Goal: Task Accomplishment & Management: Use online tool/utility

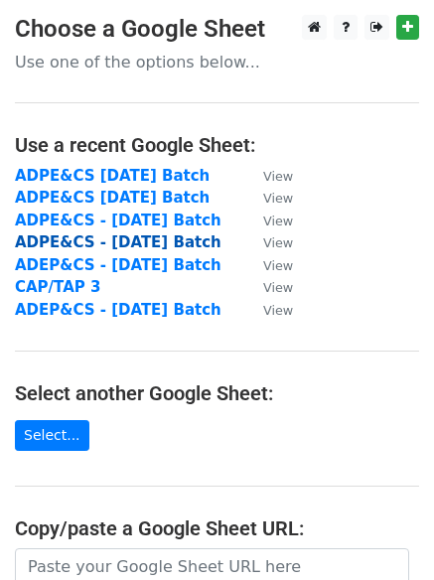
click at [121, 242] on strong "ADPE&CS - [DATE] Batch" at bounding box center [118, 242] width 207 height 18
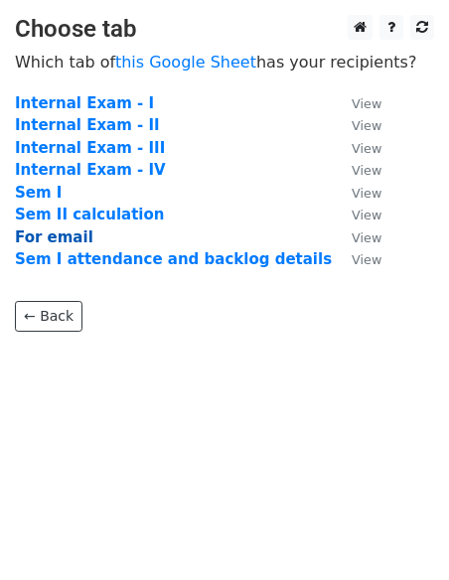
click at [38, 237] on strong "For email" at bounding box center [54, 237] width 78 height 18
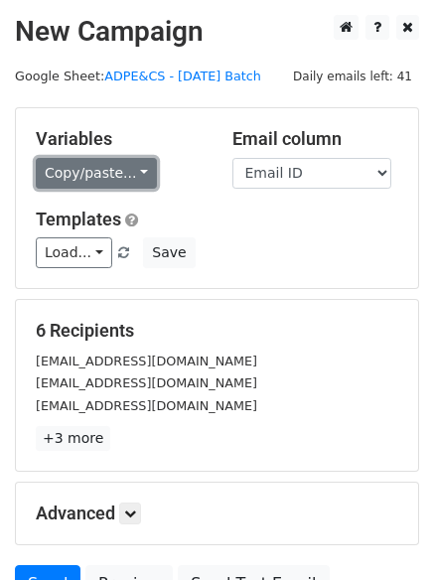
click at [130, 169] on link "Copy/paste..." at bounding box center [96, 173] width 121 height 31
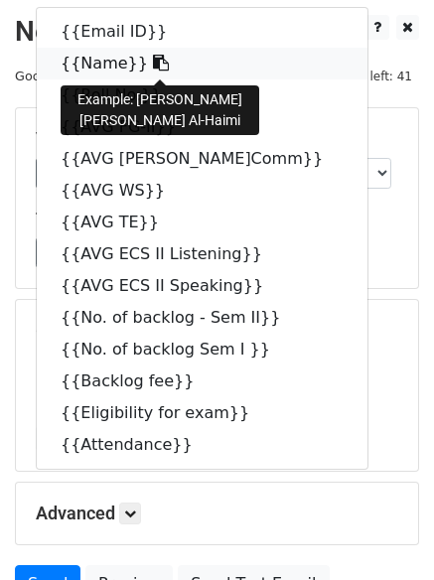
click at [76, 66] on link "{{Name}}" at bounding box center [202, 64] width 331 height 32
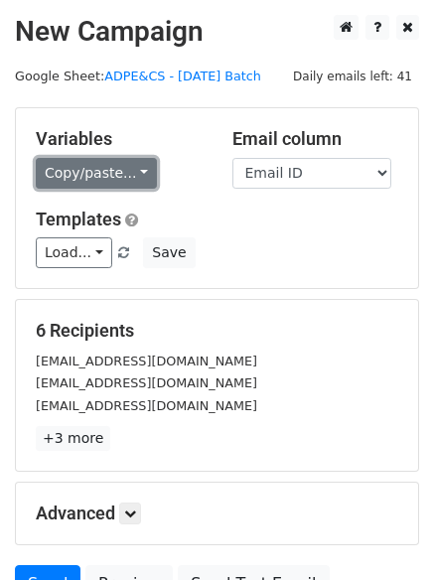
click at [138, 177] on link "Copy/paste..." at bounding box center [96, 173] width 121 height 31
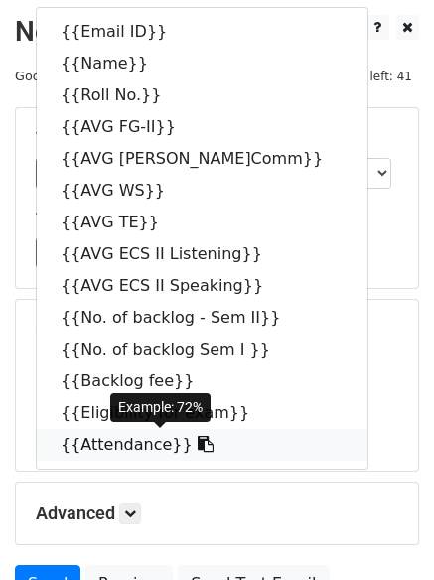
click at [143, 451] on link "{{Attendance}}" at bounding box center [202, 445] width 331 height 32
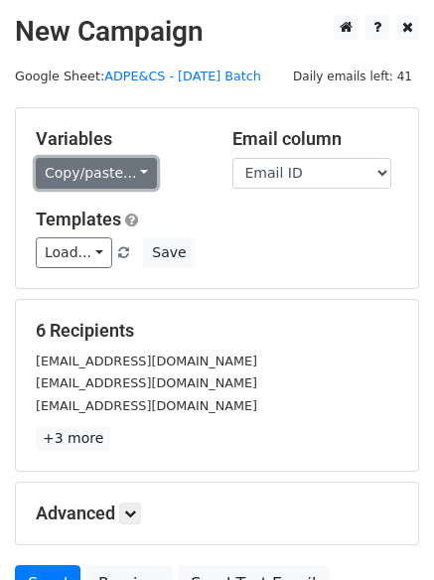
click at [128, 171] on link "Copy/paste..." at bounding box center [96, 173] width 121 height 31
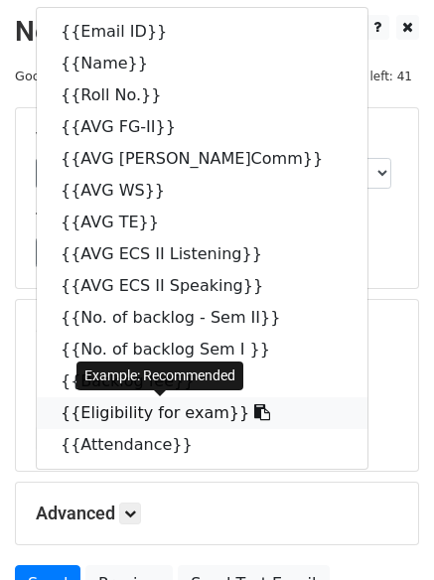
click at [126, 416] on link "{{Eligibility for exam}}" at bounding box center [202, 413] width 331 height 32
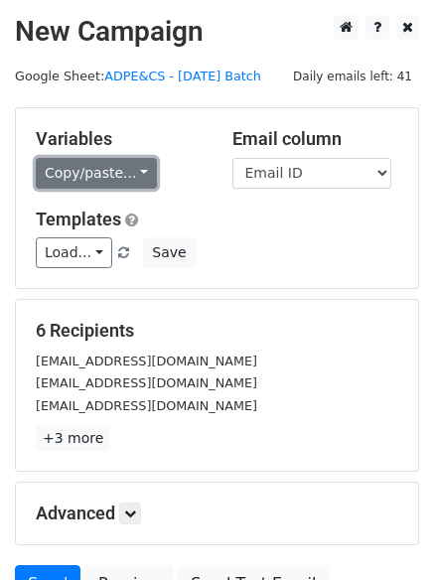
click at [128, 176] on link "Copy/paste..." at bounding box center [96, 173] width 121 height 31
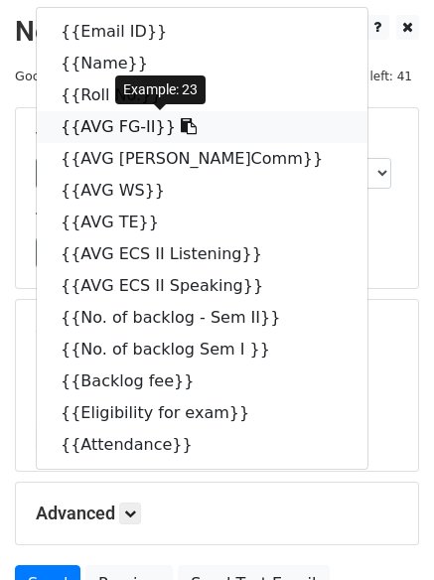
click at [94, 130] on link "{{AVG FG-II}}" at bounding box center [202, 127] width 331 height 32
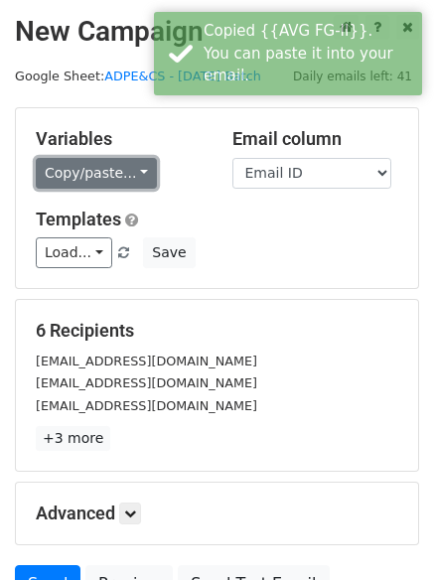
click at [135, 175] on link "Copy/paste..." at bounding box center [96, 173] width 121 height 31
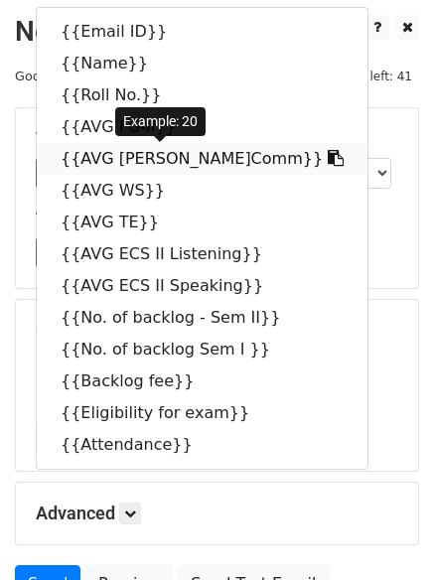
click at [94, 160] on link "{{AVG [PERSON_NAME]Comm}}" at bounding box center [202, 159] width 331 height 32
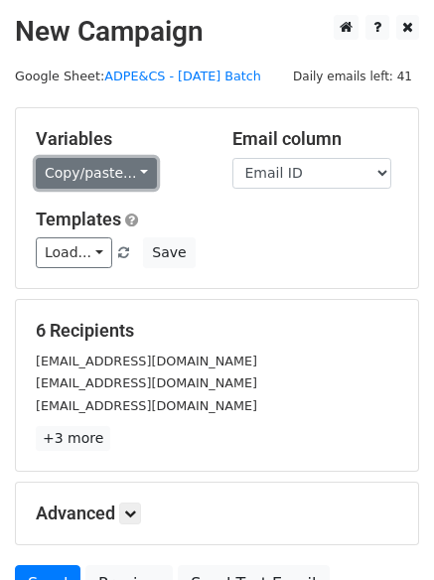
click at [130, 164] on link "Copy/paste..." at bounding box center [96, 173] width 121 height 31
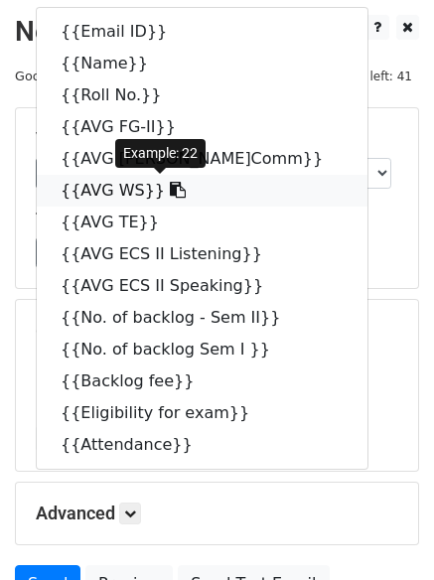
click at [88, 196] on link "{{AVG WS}}" at bounding box center [202, 191] width 331 height 32
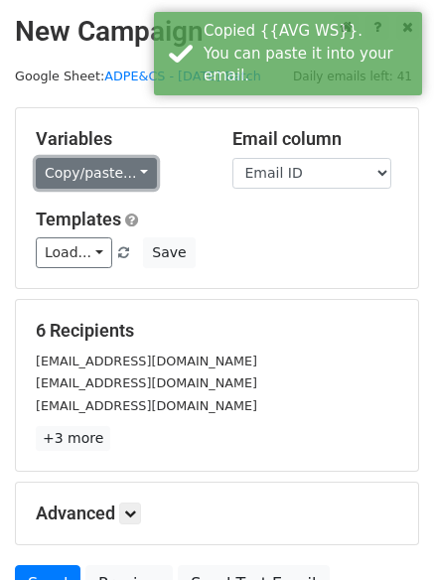
click at [124, 167] on link "Copy/paste..." at bounding box center [96, 173] width 121 height 31
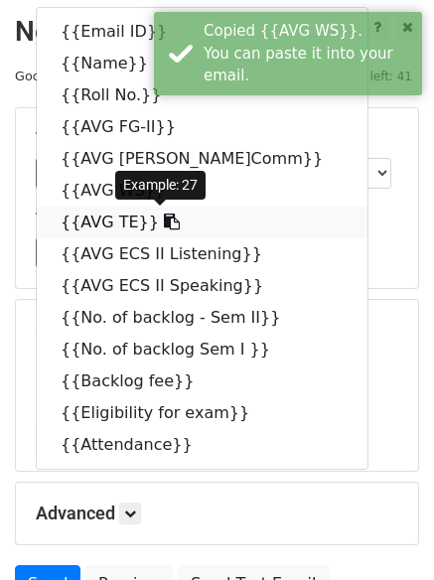
click at [119, 221] on link "{{AVG TE}}" at bounding box center [202, 223] width 331 height 32
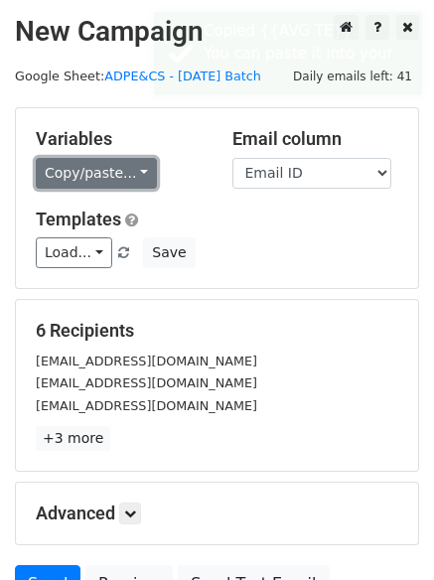
click at [127, 173] on link "Copy/paste..." at bounding box center [96, 173] width 121 height 31
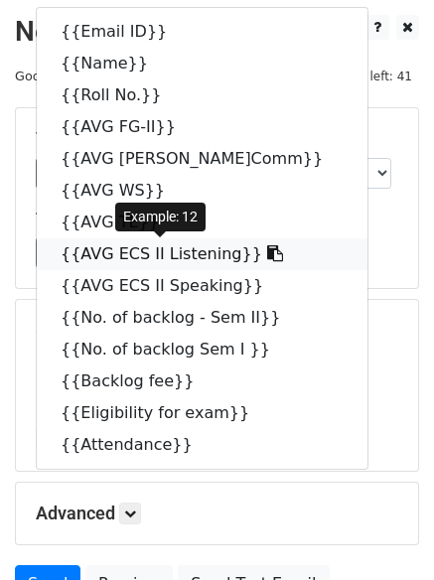
click at [123, 256] on link "{{AVG ECS II Listening}}" at bounding box center [202, 254] width 331 height 32
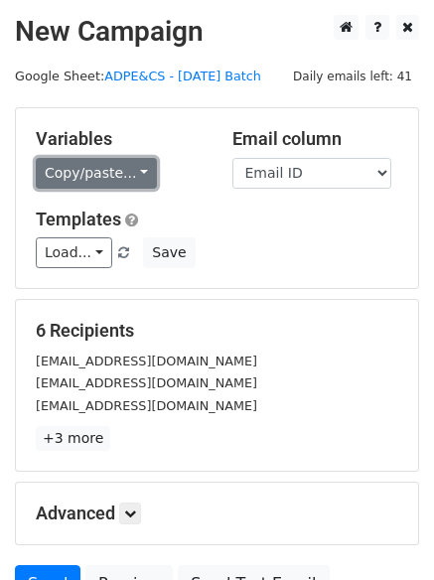
click at [135, 172] on link "Copy/paste..." at bounding box center [96, 173] width 121 height 31
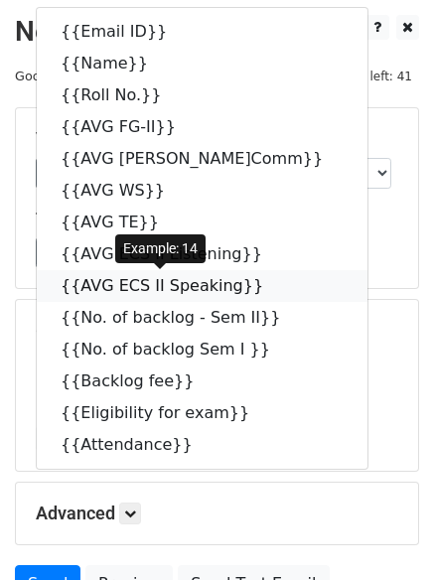
drag, startPoint x: 164, startPoint y: 288, endPoint x: 152, endPoint y: 301, distance: 17.6
click at [164, 288] on link "{{AVG ECS II Speaking}}" at bounding box center [202, 286] width 331 height 32
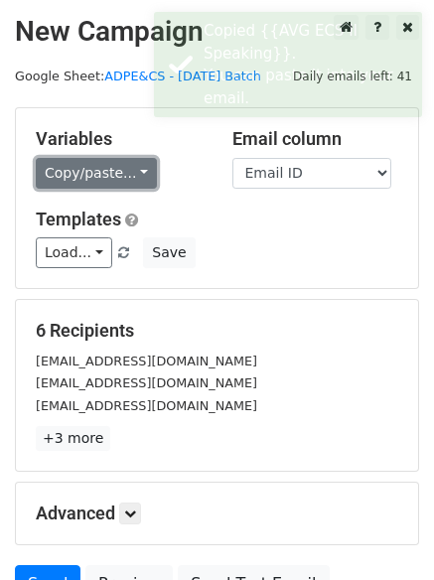
click at [122, 174] on link "Copy/paste..." at bounding box center [96, 173] width 121 height 31
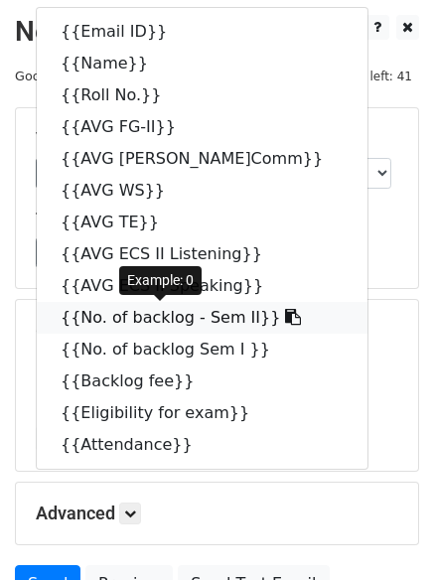
click at [159, 315] on link "{{No. of backlog - Sem II}}" at bounding box center [202, 318] width 331 height 32
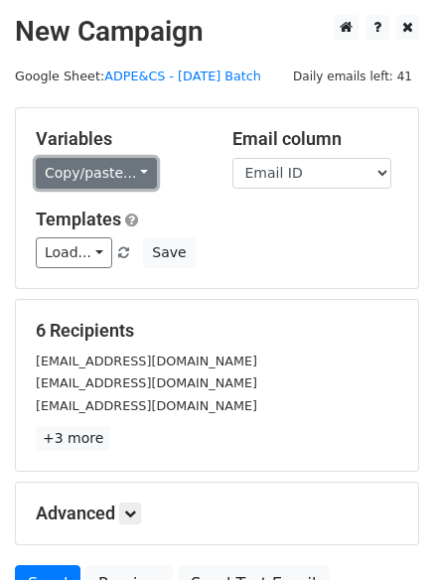
click at [132, 171] on link "Copy/paste..." at bounding box center [96, 173] width 121 height 31
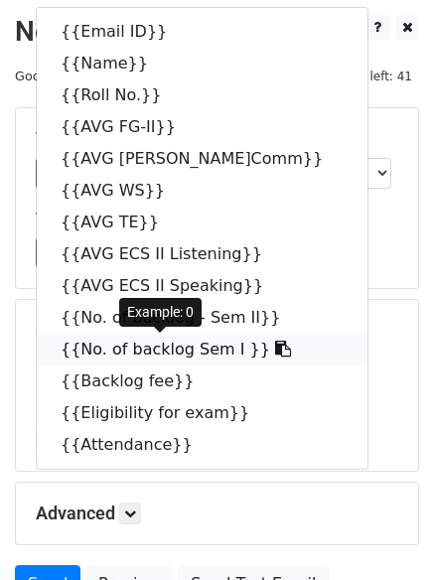
click at [150, 350] on link "{{No. of backlog Sem I }}" at bounding box center [202, 350] width 331 height 32
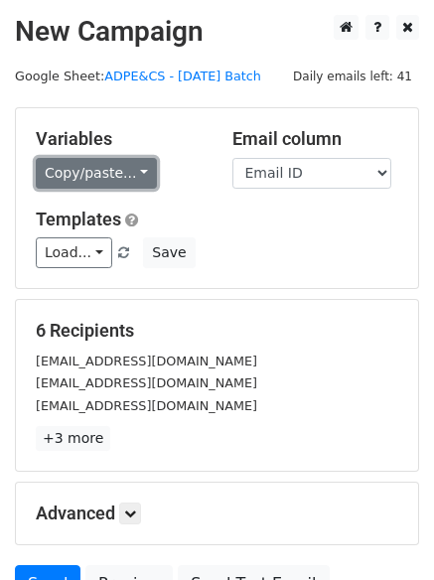
click at [131, 175] on link "Copy/paste..." at bounding box center [96, 173] width 121 height 31
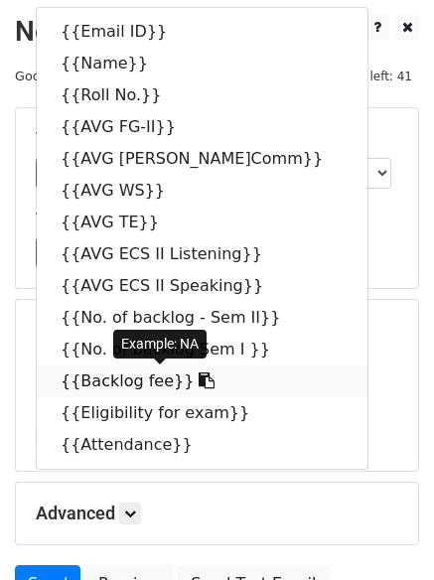
click at [129, 383] on link "{{Backlog fee}}" at bounding box center [202, 381] width 331 height 32
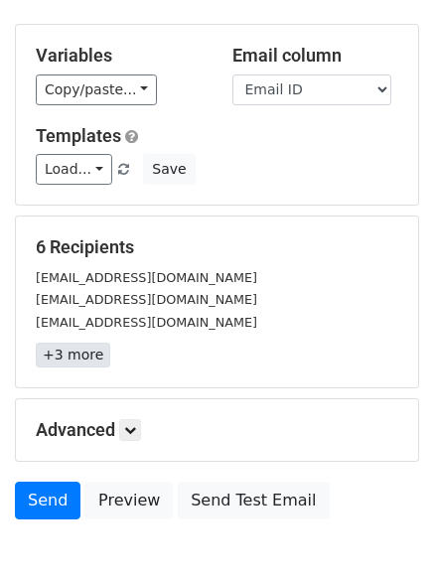
scroll to position [192, 0]
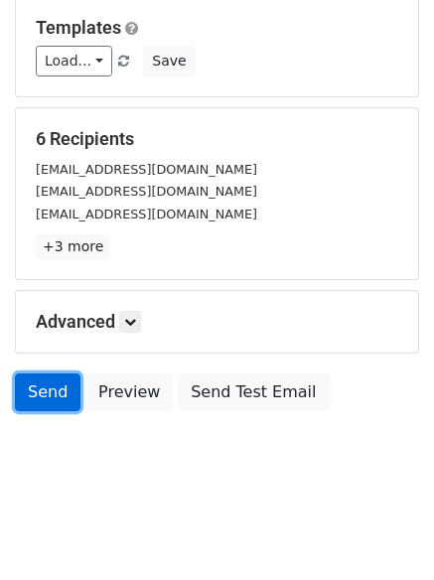
click at [32, 396] on link "Send" at bounding box center [48, 392] width 66 height 38
